Goal: Task Accomplishment & Management: Use online tool/utility

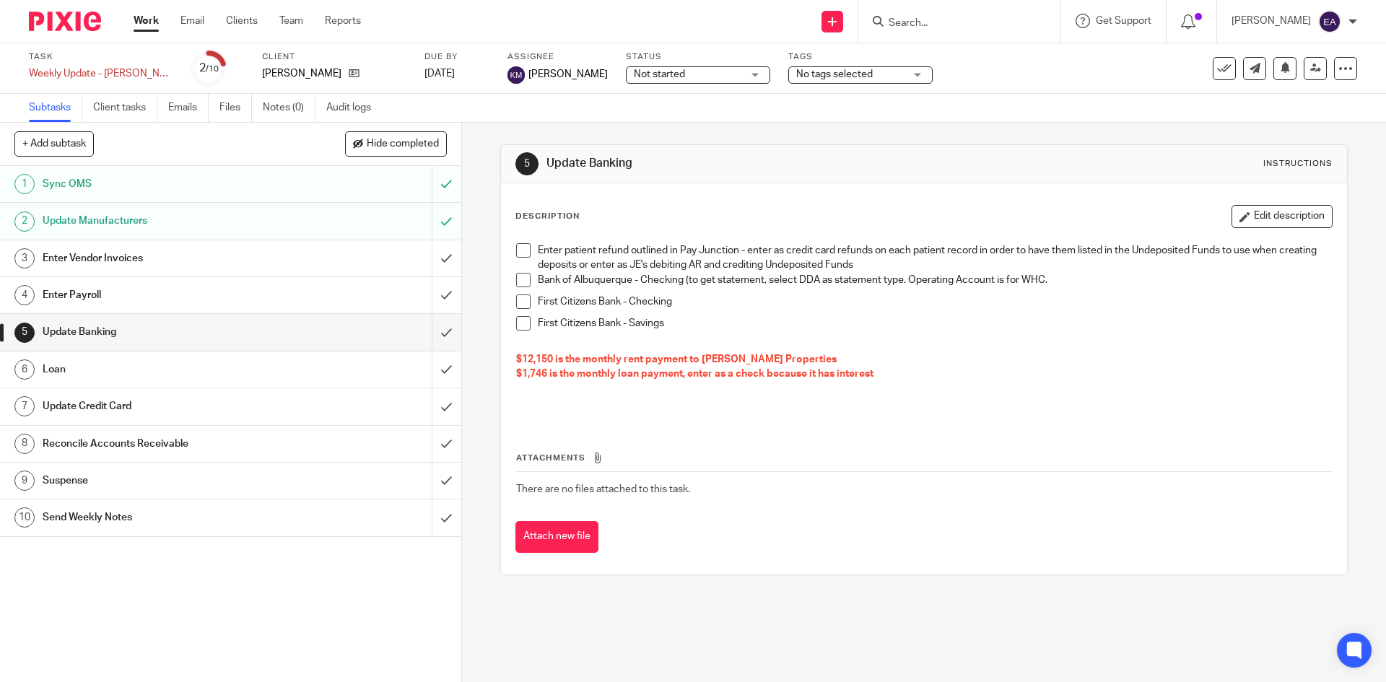
click at [516, 250] on span at bounding box center [523, 250] width 14 height 14
click at [516, 287] on li "Bank of Albuquerque - Checking (to get statement, select DDA as statement type.…" at bounding box center [923, 284] width 815 height 22
click at [523, 276] on span at bounding box center [523, 280] width 14 height 14
click at [523, 306] on span at bounding box center [523, 301] width 14 height 14
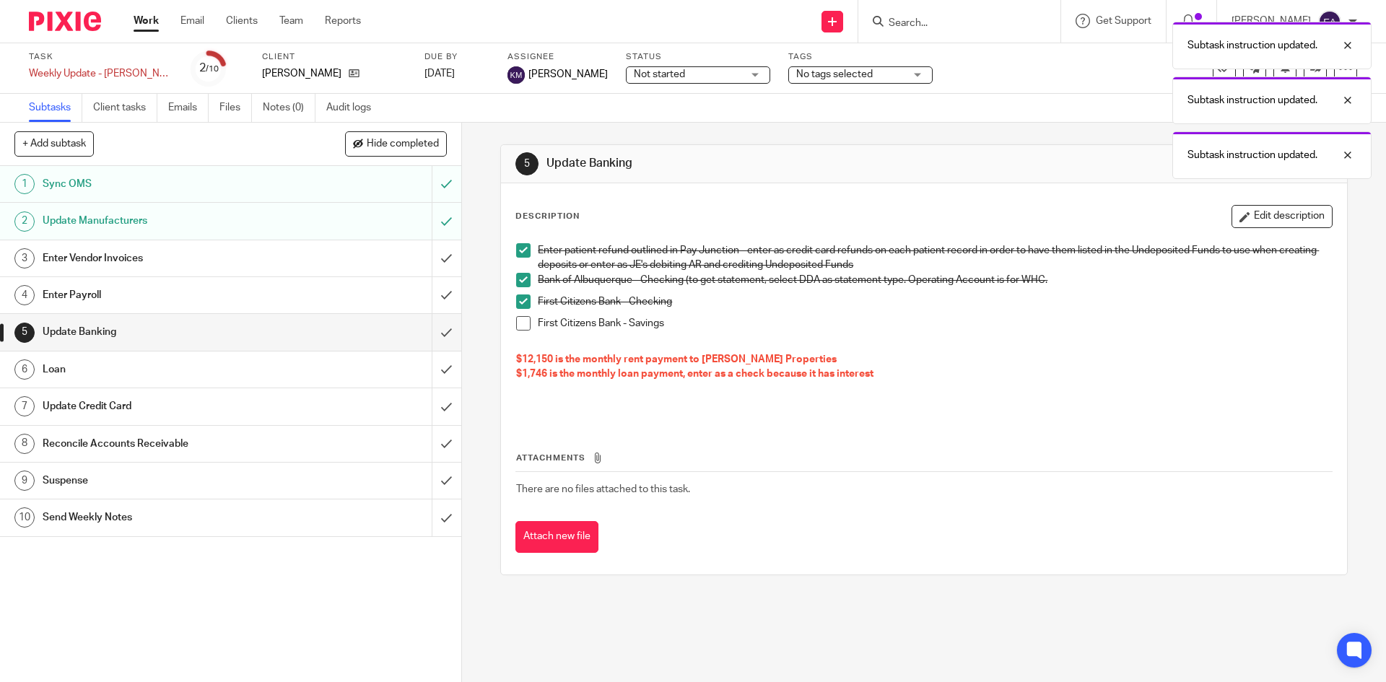
click at [523, 323] on span at bounding box center [523, 323] width 14 height 14
click at [248, 361] on h1 "Loan" at bounding box center [168, 370] width 250 height 22
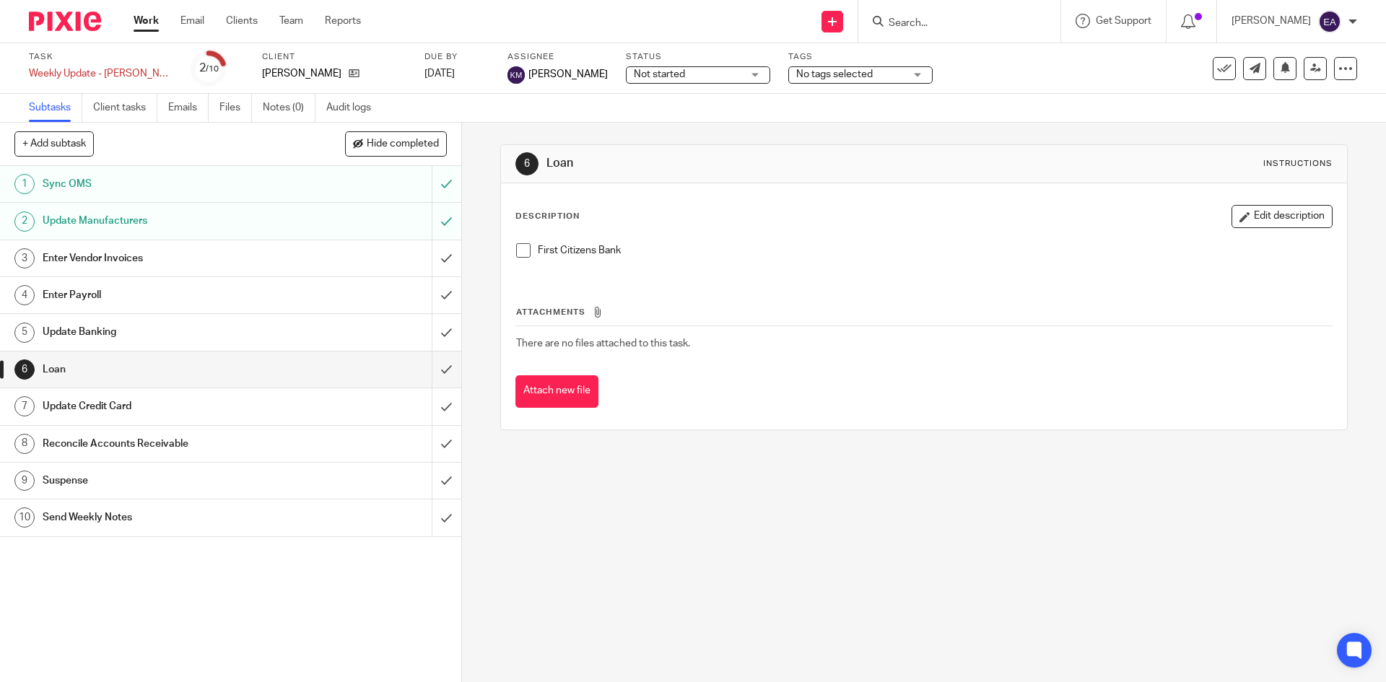
click at [85, 403] on h1 "Update Credit Card" at bounding box center [168, 407] width 250 height 22
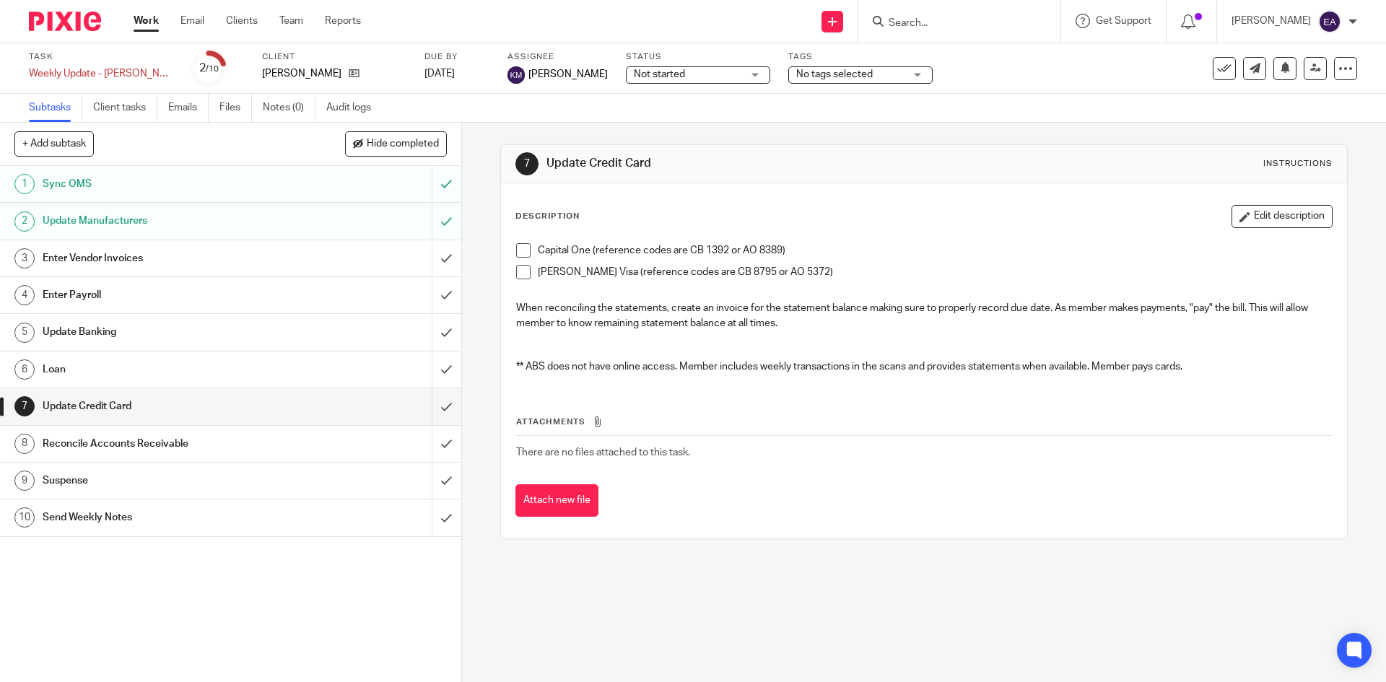
click at [53, 444] on h1 "Reconcile Accounts Receivable" at bounding box center [168, 444] width 250 height 22
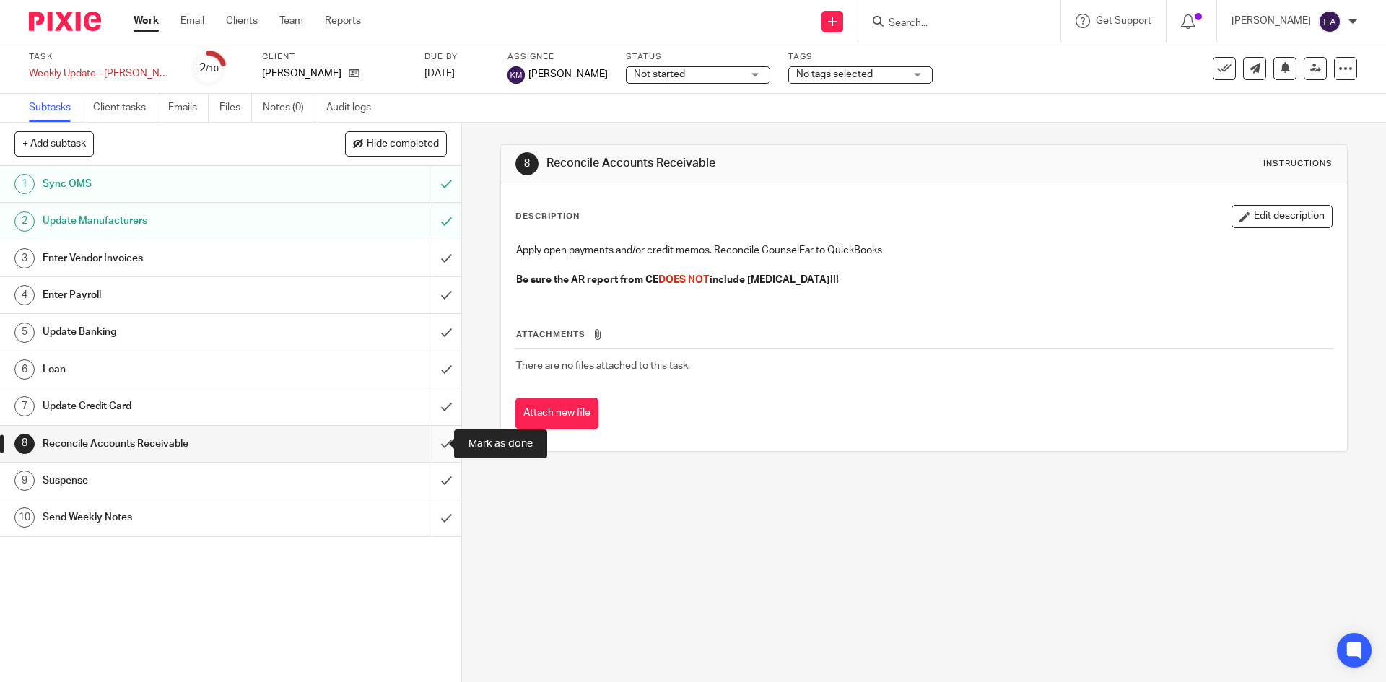
click at [429, 444] on input "submit" at bounding box center [230, 444] width 461 height 36
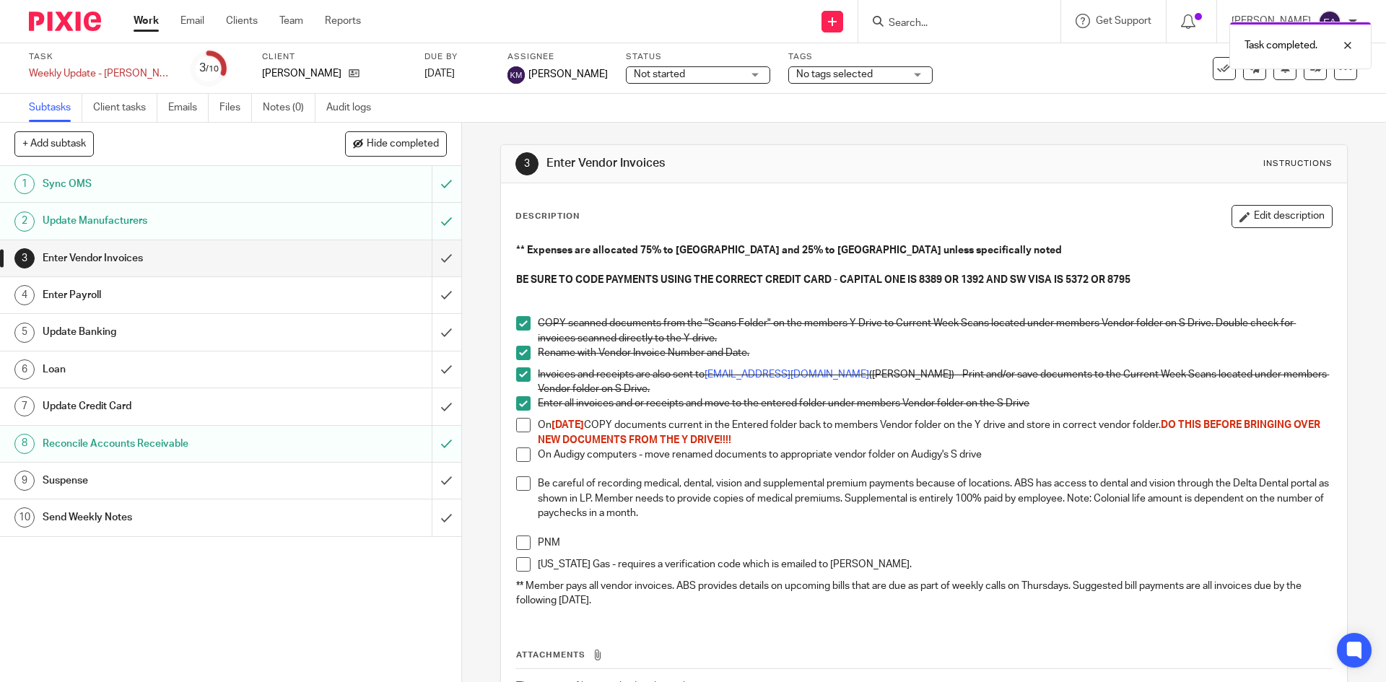
click at [115, 470] on h1 "Suspense" at bounding box center [168, 481] width 250 height 22
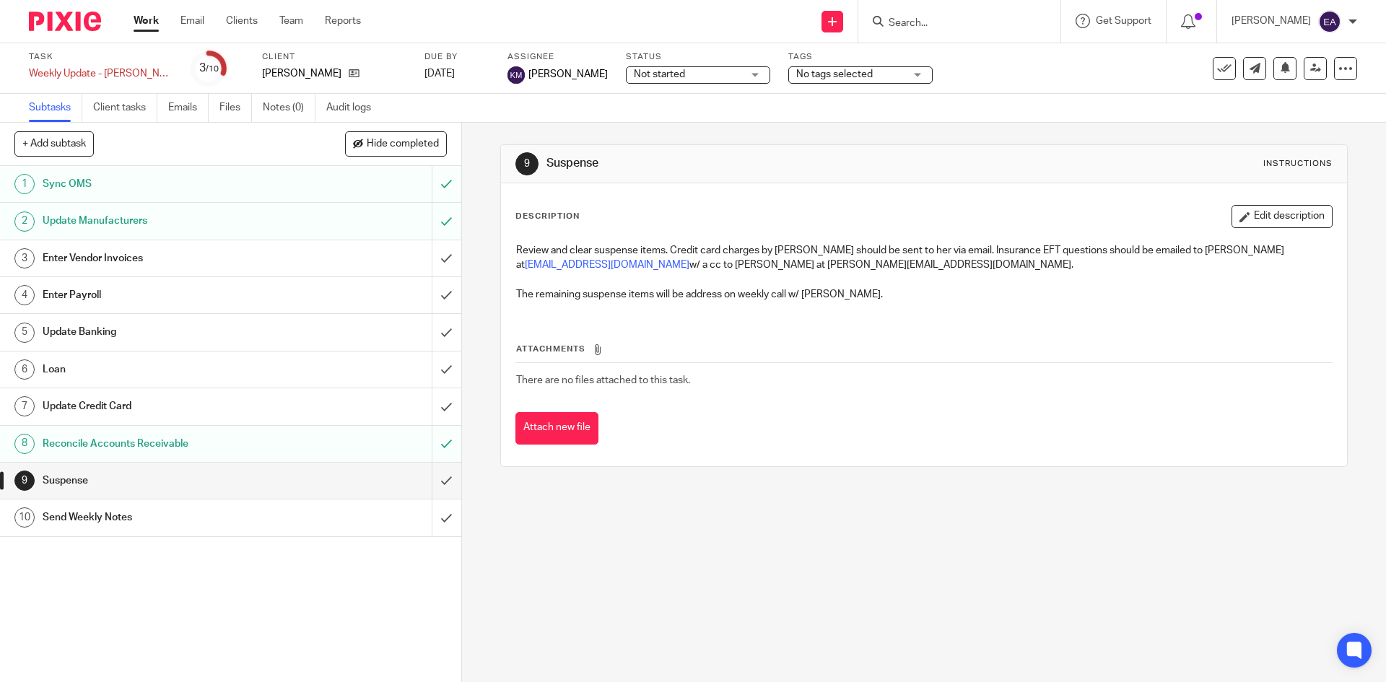
click at [114, 292] on h1 "Enter Payroll" at bounding box center [168, 295] width 250 height 22
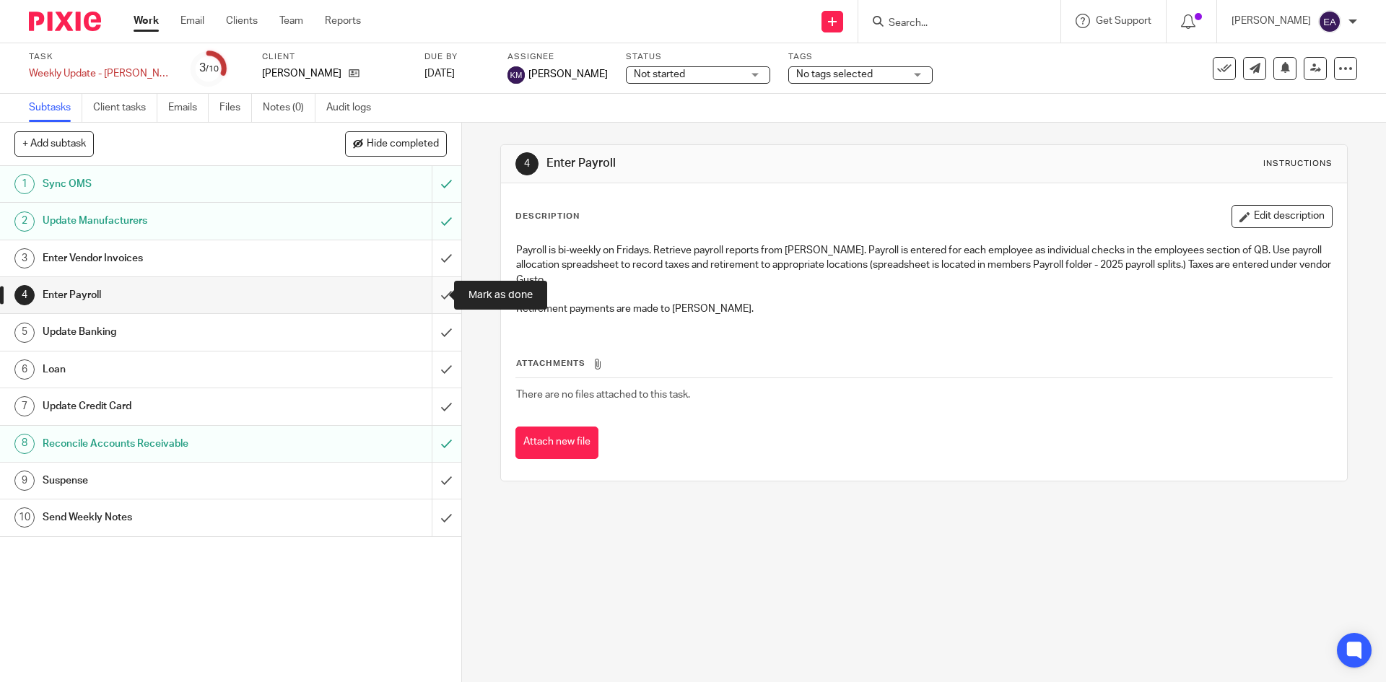
click at [434, 295] on input "submit" at bounding box center [230, 295] width 461 height 36
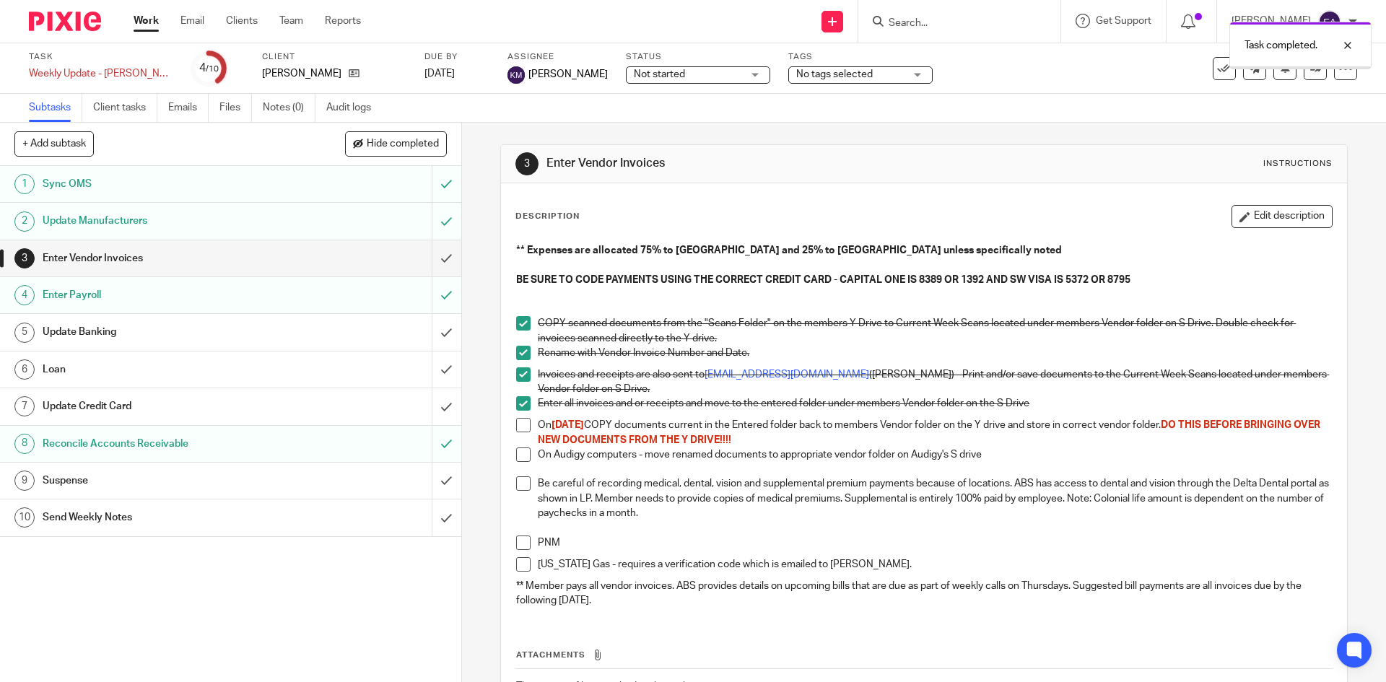
click at [440, 258] on input "submit" at bounding box center [230, 258] width 461 height 36
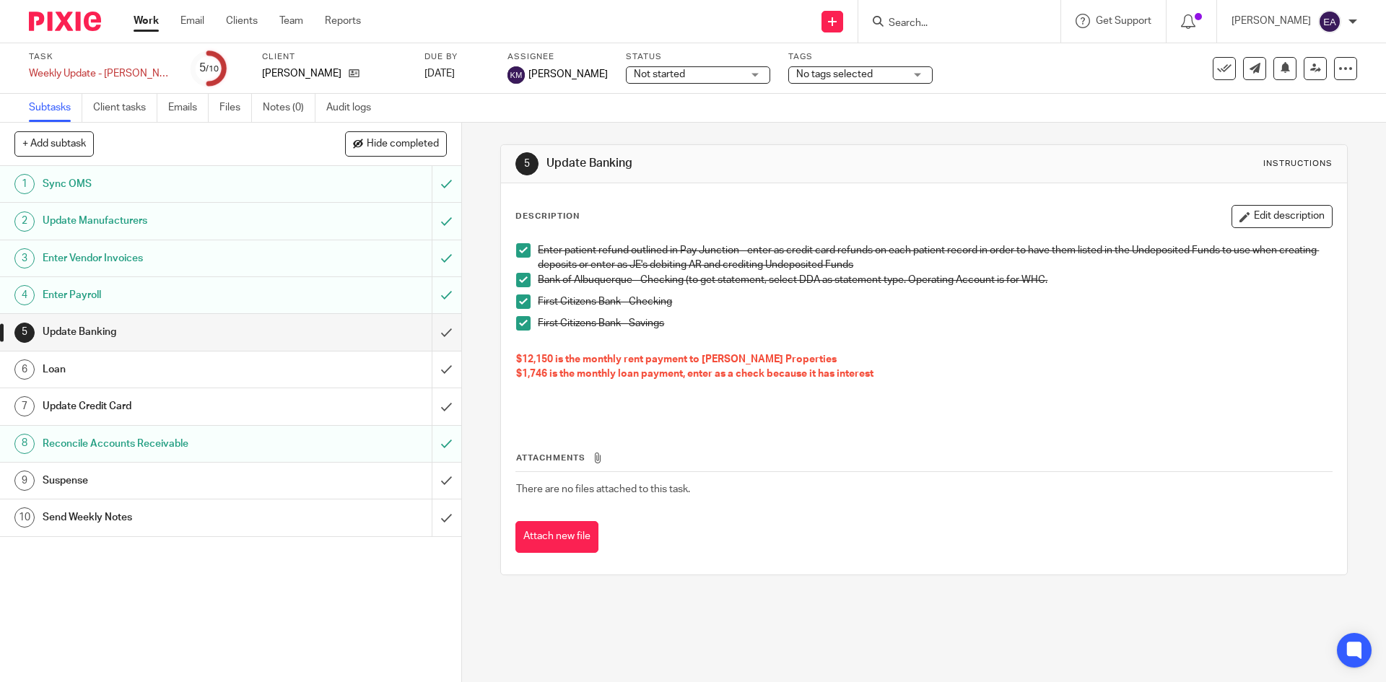
click at [968, 33] on div at bounding box center [959, 21] width 202 height 43
click at [966, 25] on input "Search" at bounding box center [952, 23] width 130 height 13
type input "fry"
click at [963, 64] on link at bounding box center [990, 56] width 213 height 22
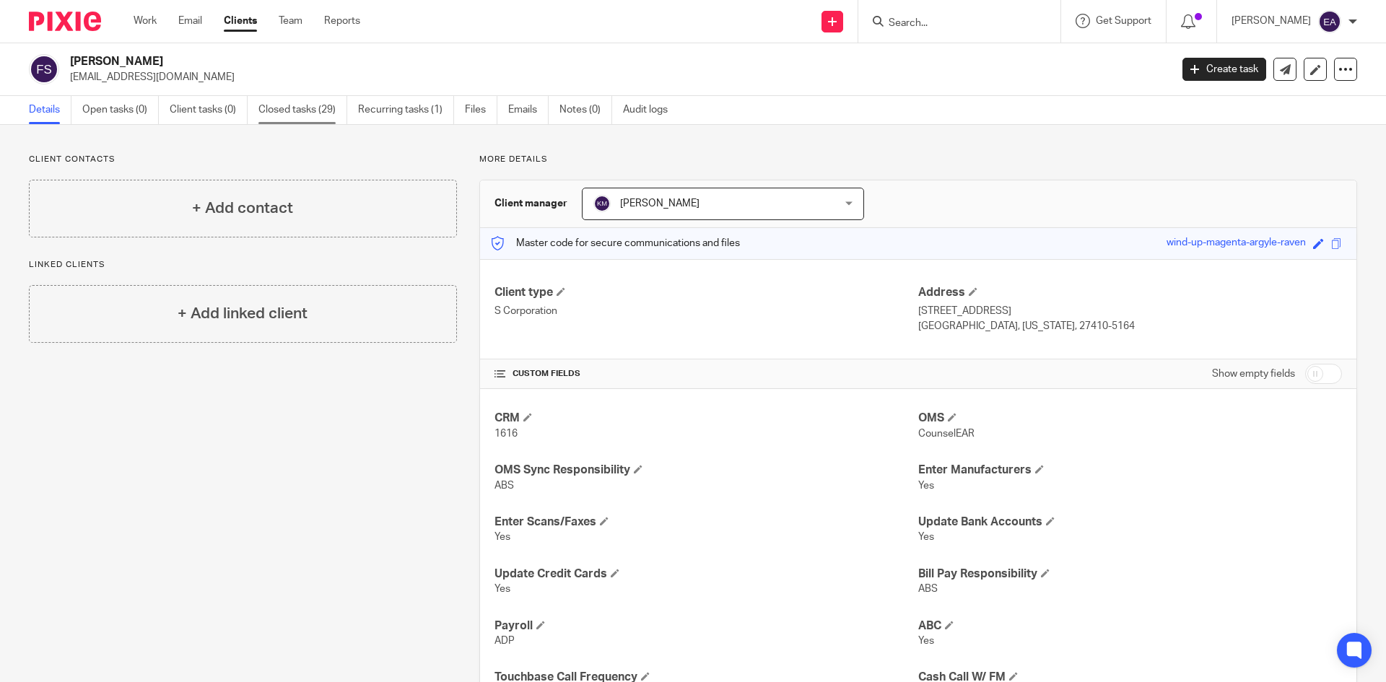
click at [292, 114] on link "Closed tasks (29)" at bounding box center [302, 110] width 89 height 28
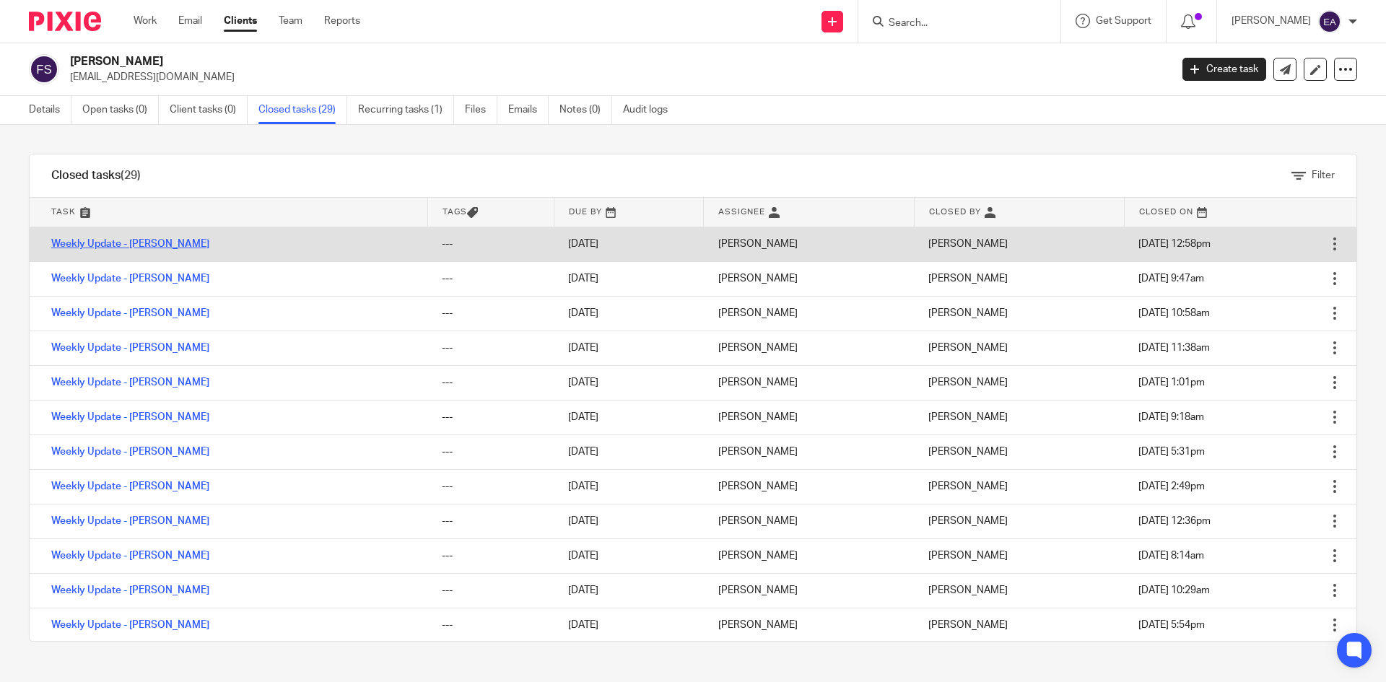
click at [148, 240] on link "Weekly Update - [PERSON_NAME]" at bounding box center [130, 244] width 158 height 10
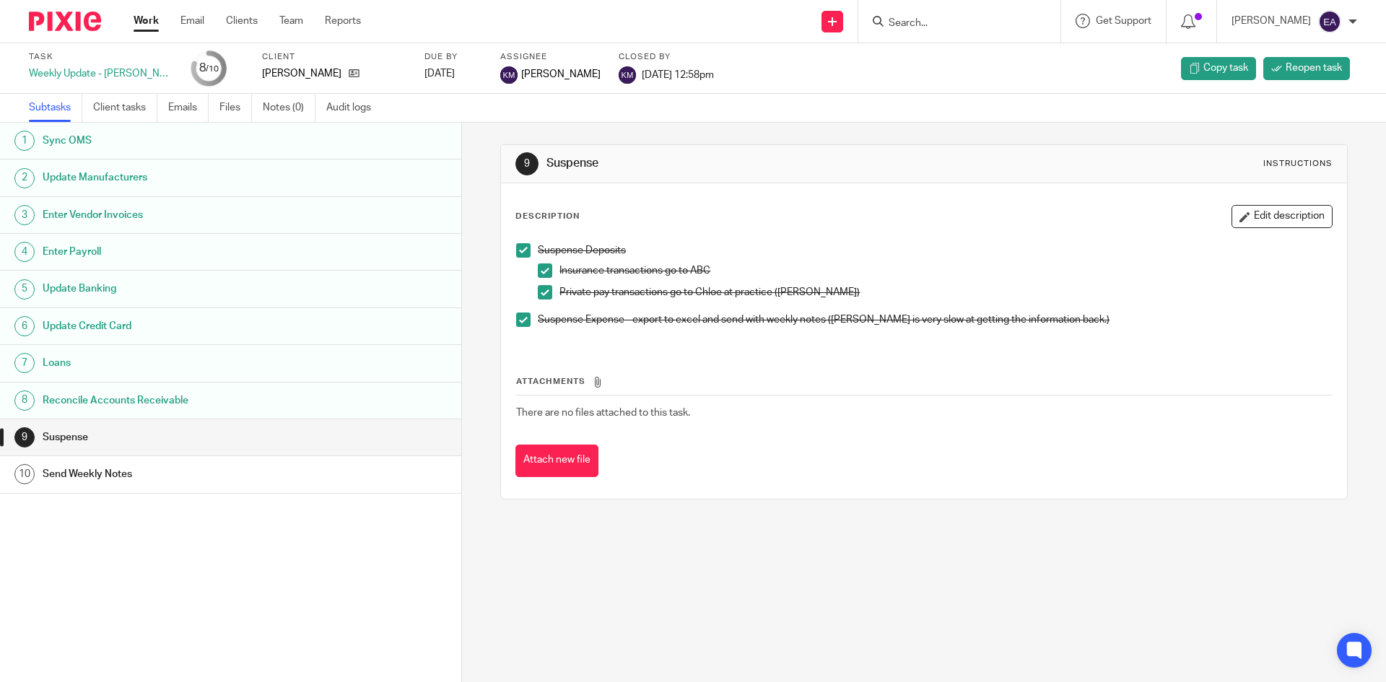
click at [68, 136] on h1 "Sync OMS" at bounding box center [178, 141] width 270 height 22
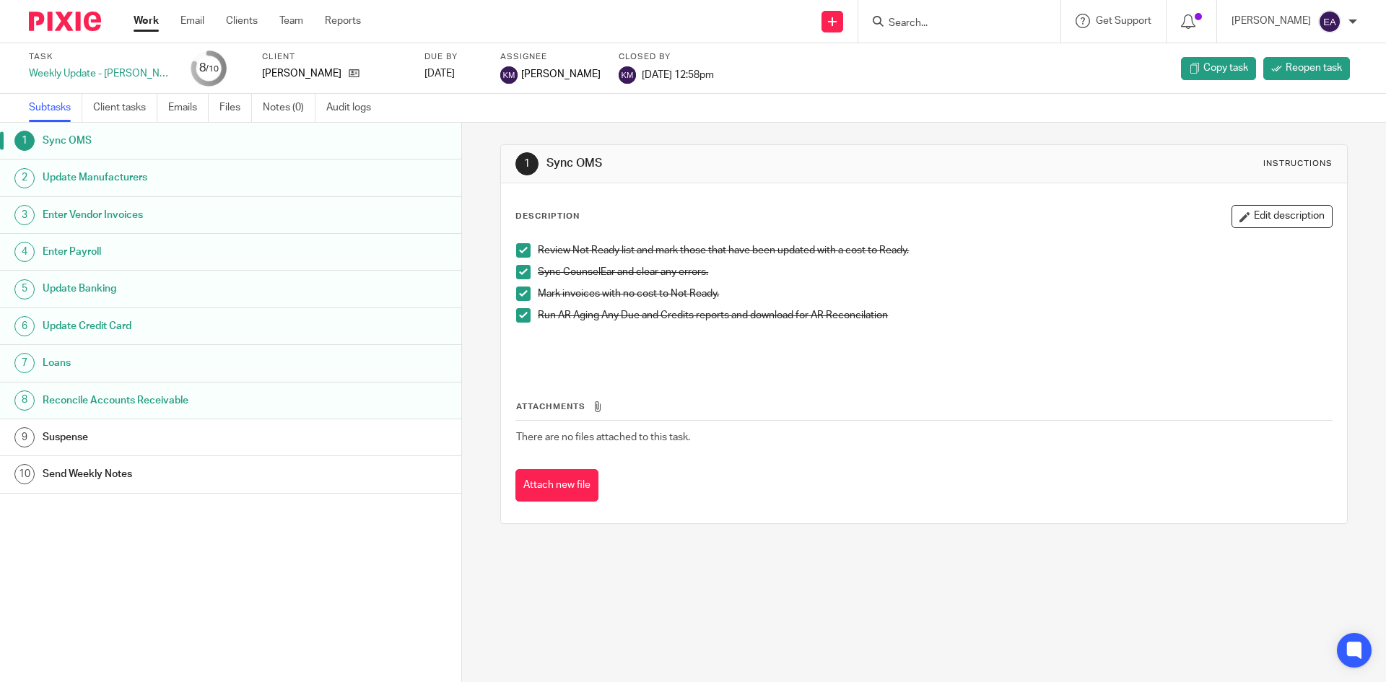
click at [117, 180] on h1 "Update Manufacturers" at bounding box center [178, 178] width 270 height 22
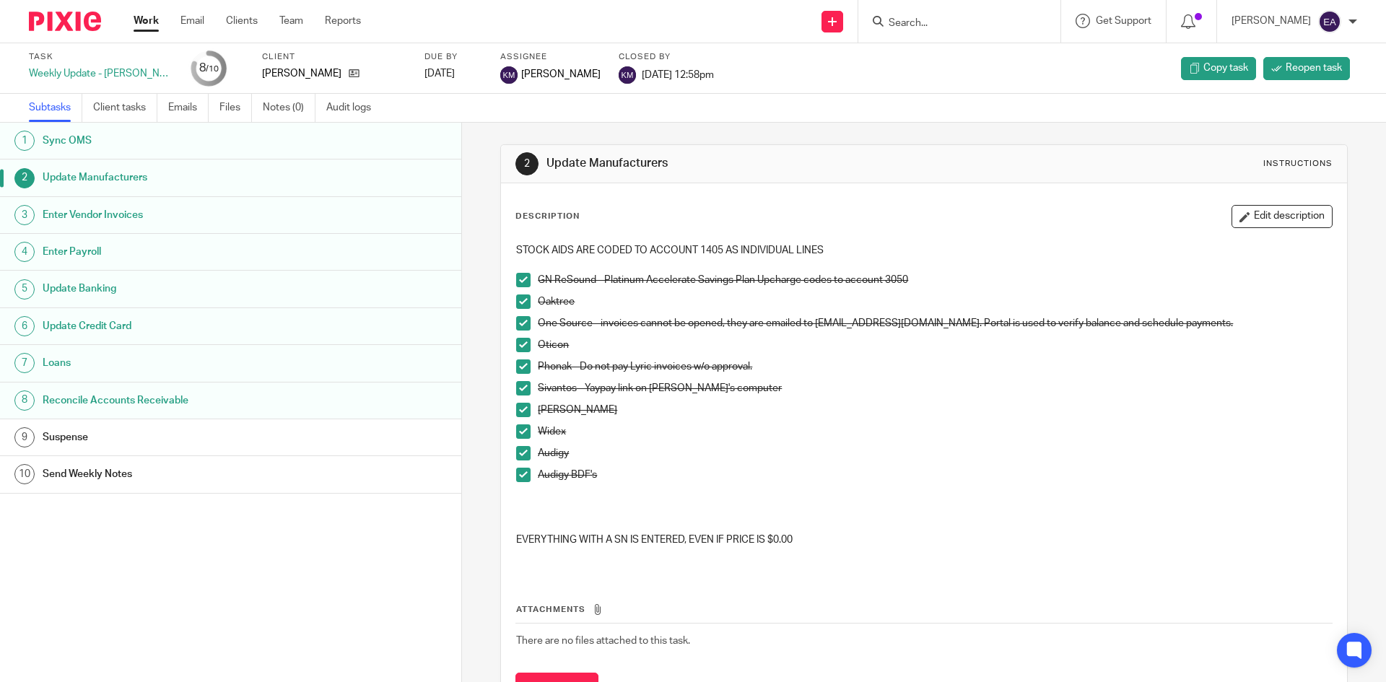
click at [524, 281] on span at bounding box center [523, 280] width 14 height 14
click at [523, 307] on span at bounding box center [523, 301] width 14 height 14
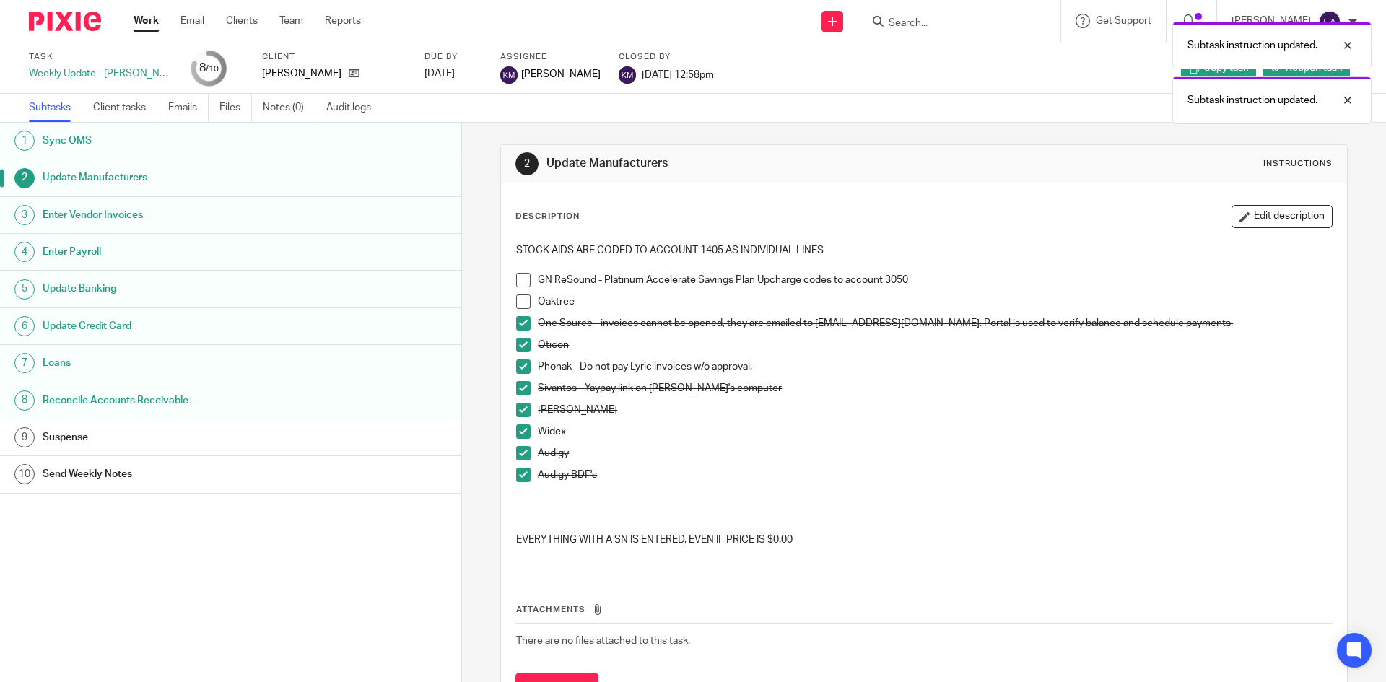
click at [520, 315] on li "Oaktree" at bounding box center [923, 305] width 815 height 22
click at [522, 348] on span at bounding box center [523, 345] width 14 height 14
click at [522, 329] on span at bounding box center [523, 323] width 14 height 14
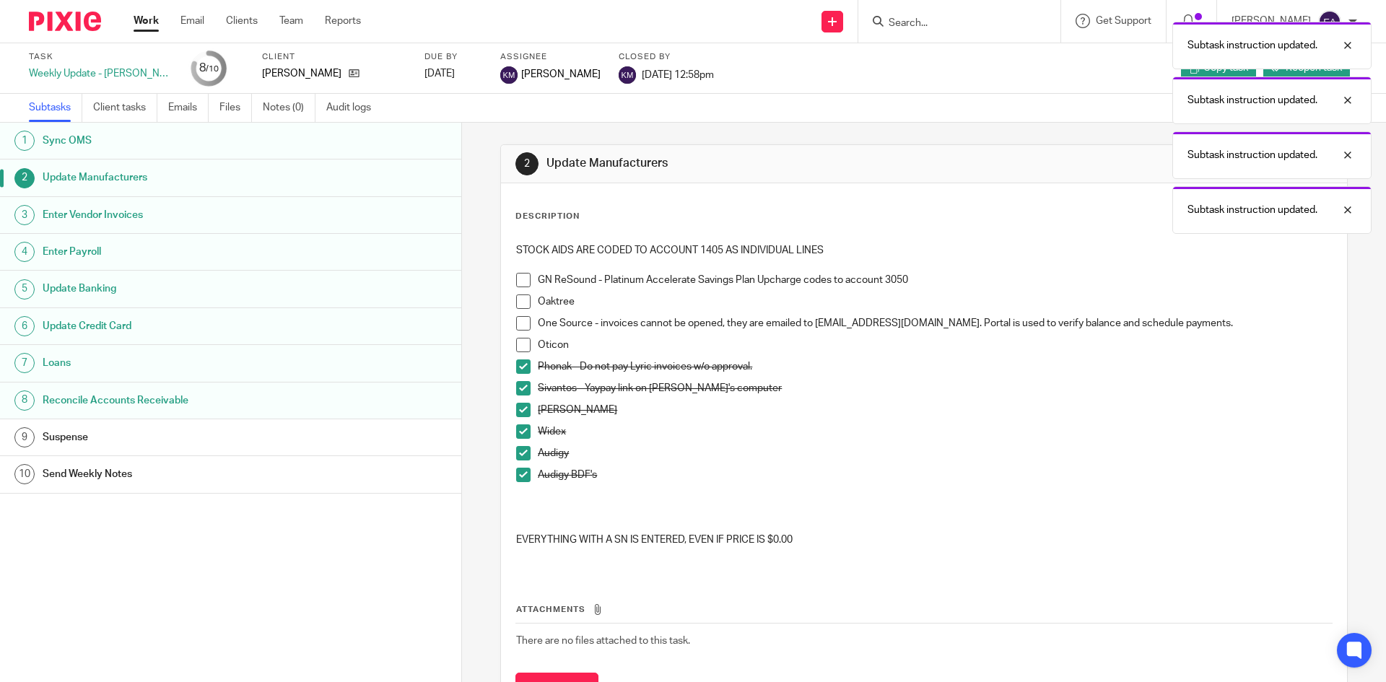
click at [525, 370] on span at bounding box center [523, 366] width 14 height 14
click at [525, 388] on span at bounding box center [523, 388] width 14 height 14
click at [520, 403] on span at bounding box center [523, 410] width 14 height 14
click at [517, 435] on span at bounding box center [523, 431] width 14 height 14
click at [517, 455] on span at bounding box center [523, 453] width 14 height 14
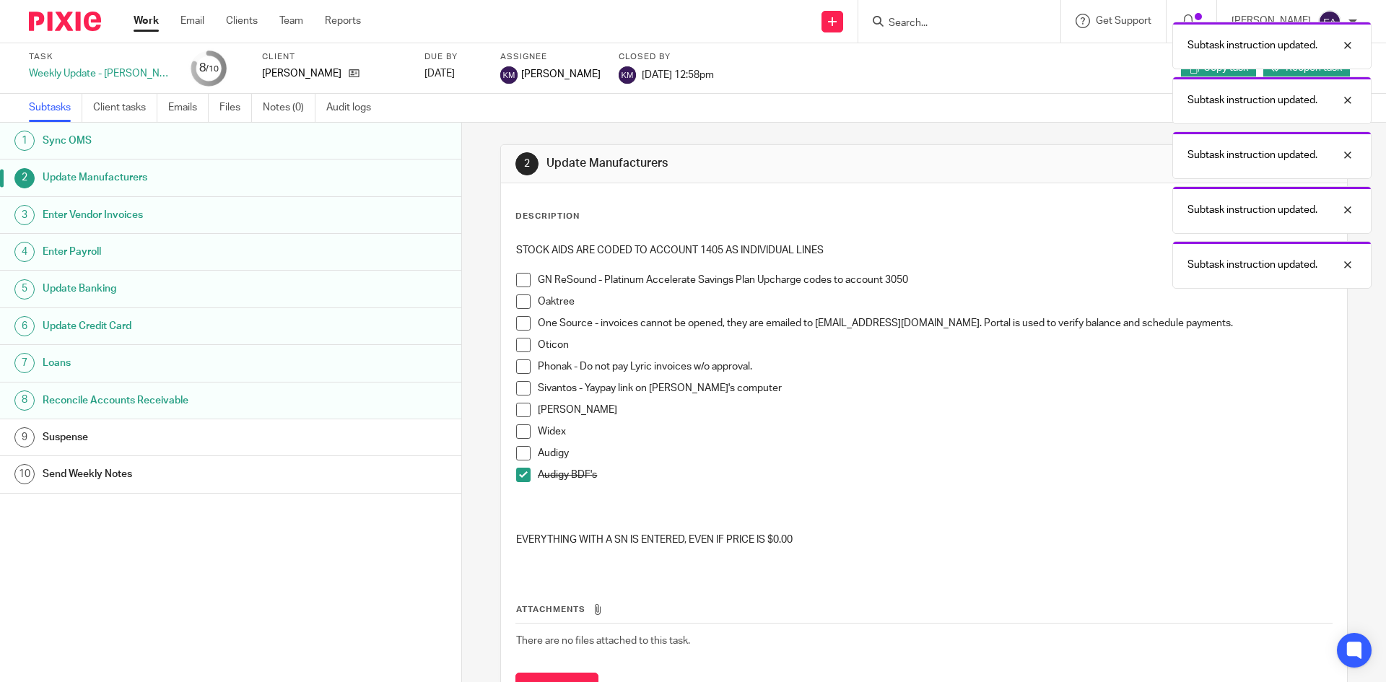
click at [520, 475] on span at bounding box center [523, 475] width 14 height 14
